Goal: Find specific page/section: Find specific page/section

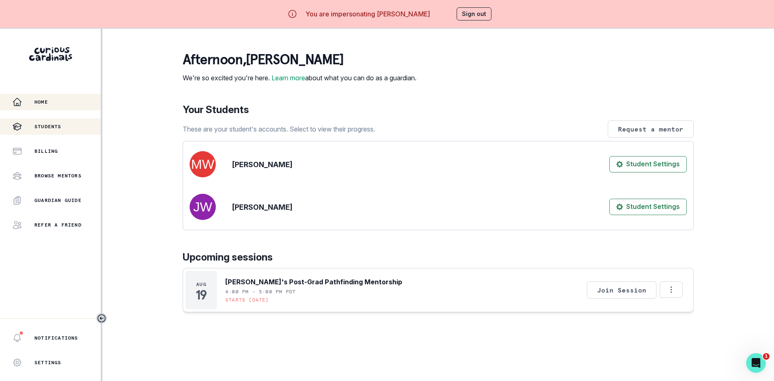
click at [52, 128] on p "Students" at bounding box center [47, 126] width 27 height 7
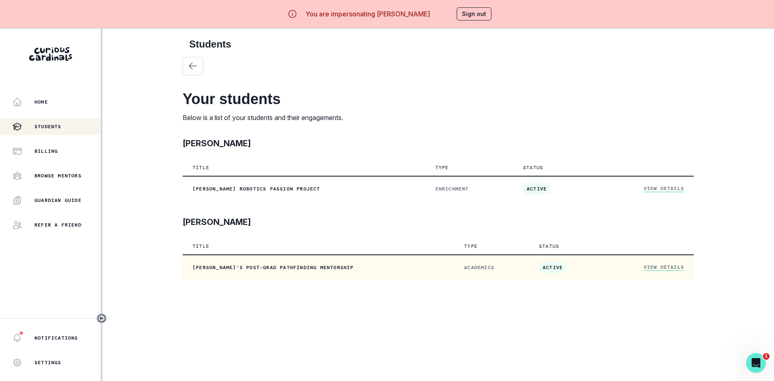
click at [656, 268] on link "View Details" at bounding box center [664, 267] width 40 height 7
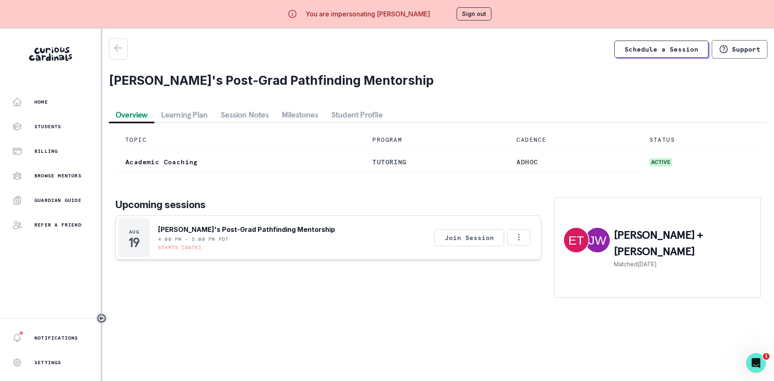
click at [478, 15] on button "Sign out" at bounding box center [474, 13] width 35 height 13
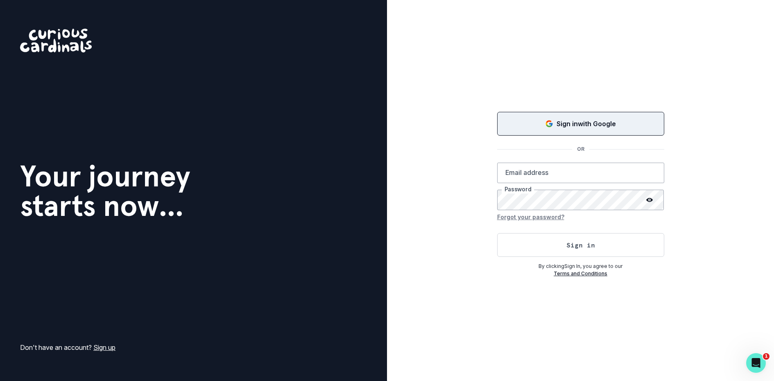
click at [579, 125] on p "Sign in with Google" at bounding box center [586, 124] width 59 height 10
